Goal: Task Accomplishment & Management: Manage account settings

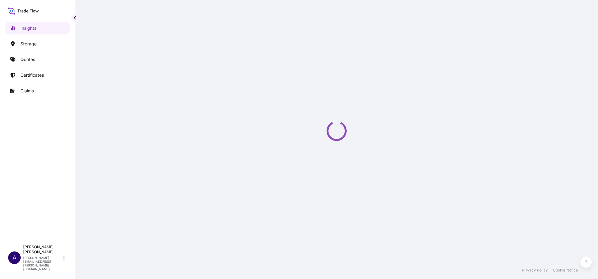
select select "2025"
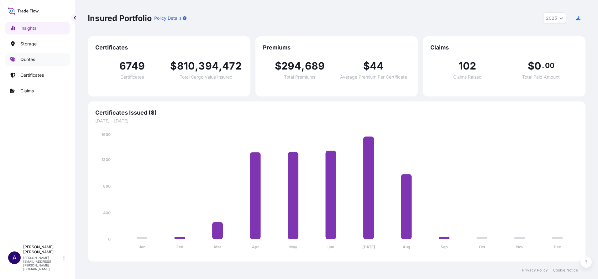
click at [31, 57] on p "Quotes" at bounding box center [27, 59] width 15 height 6
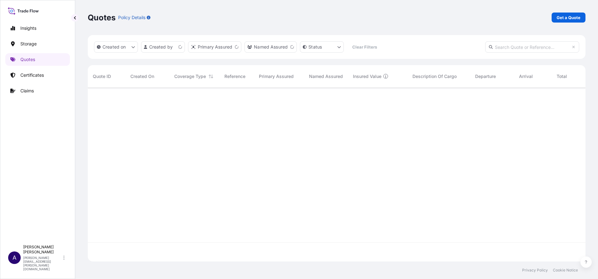
scroll to position [170, 490]
click at [398, 48] on input "text" at bounding box center [532, 46] width 94 height 11
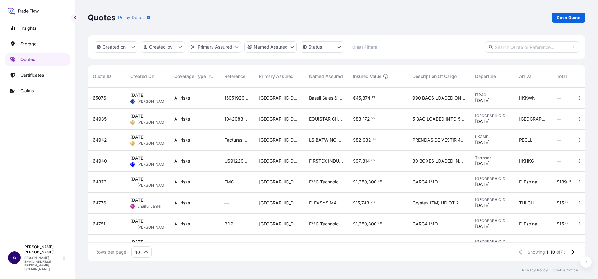
paste input "63629"
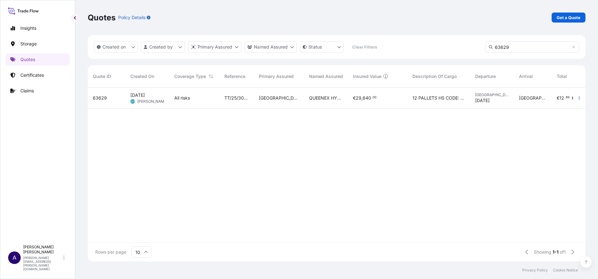
type input "63629"
click at [97, 98] on span "63629" at bounding box center [100, 98] width 14 height 6
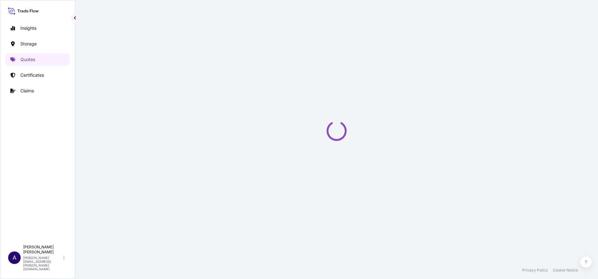
select select "Water"
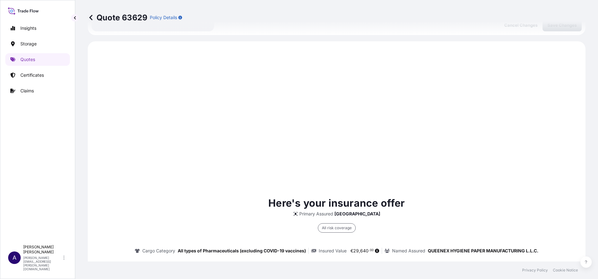
scroll to position [301, 0]
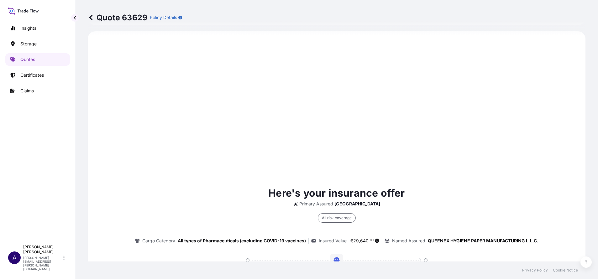
select select "31600"
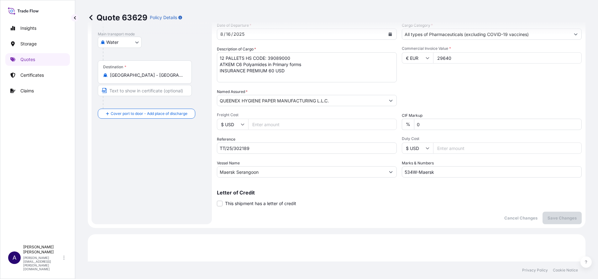
scroll to position [0, 0]
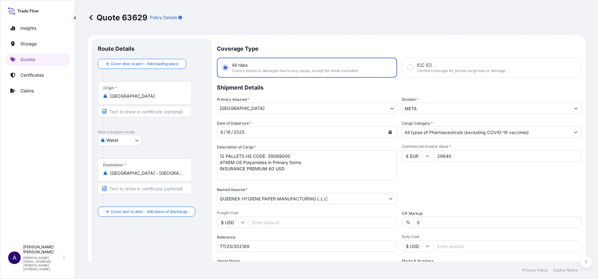
click at [398, 160] on input "29640" at bounding box center [507, 155] width 149 height 11
type input "2"
paste input "46332.00"
type input "46332.00"
click at [398, 175] on div "Commercial Invoice Value * € EUR 46332.00" at bounding box center [492, 162] width 180 height 36
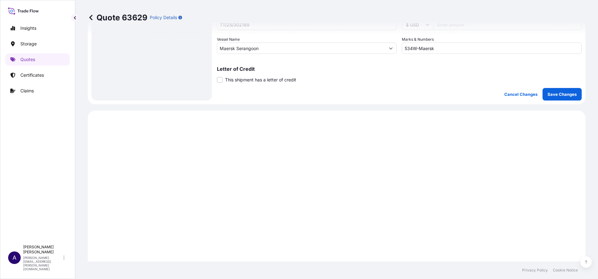
scroll to position [134, 0]
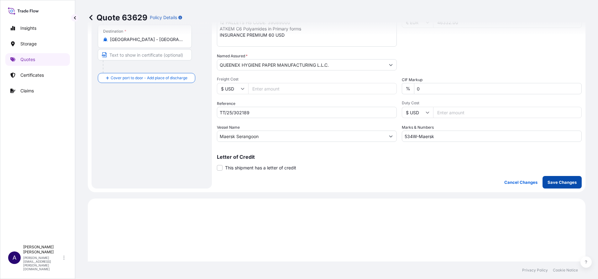
click at [398, 184] on p "Save Changes" at bounding box center [561, 182] width 29 height 6
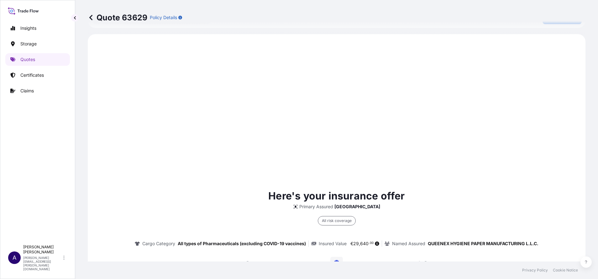
scroll to position [301, 0]
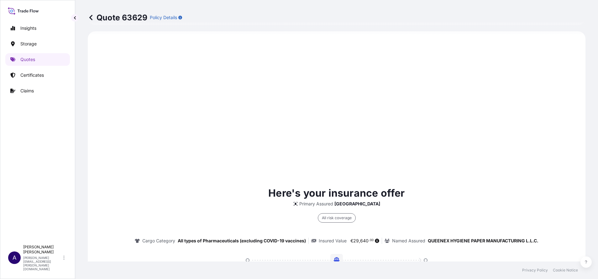
select select "Water"
select select "31600"
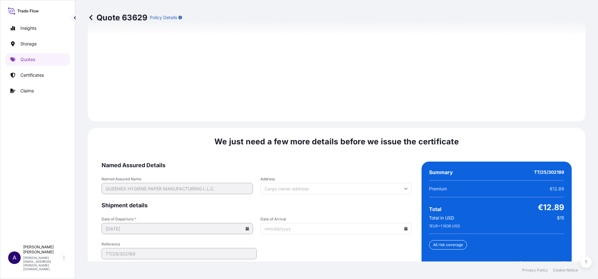
scroll to position [916, 0]
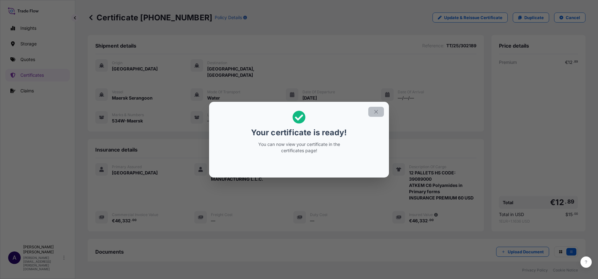
click at [376, 113] on icon "button" at bounding box center [376, 112] width 6 height 6
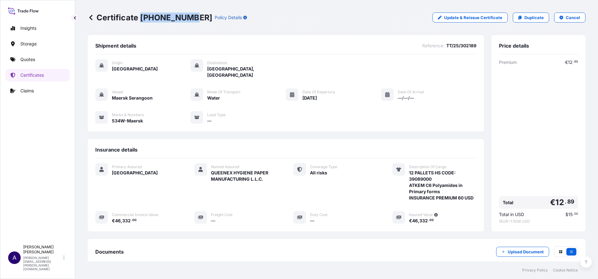
drag, startPoint x: 188, startPoint y: 17, endPoint x: 141, endPoint y: 18, distance: 47.0
click at [141, 18] on p "Certificate [PHONE_NUMBER]" at bounding box center [150, 18] width 124 height 10
copy p "[PHONE_NUMBER]"
